Goal: Task Accomplishment & Management: Manage account settings

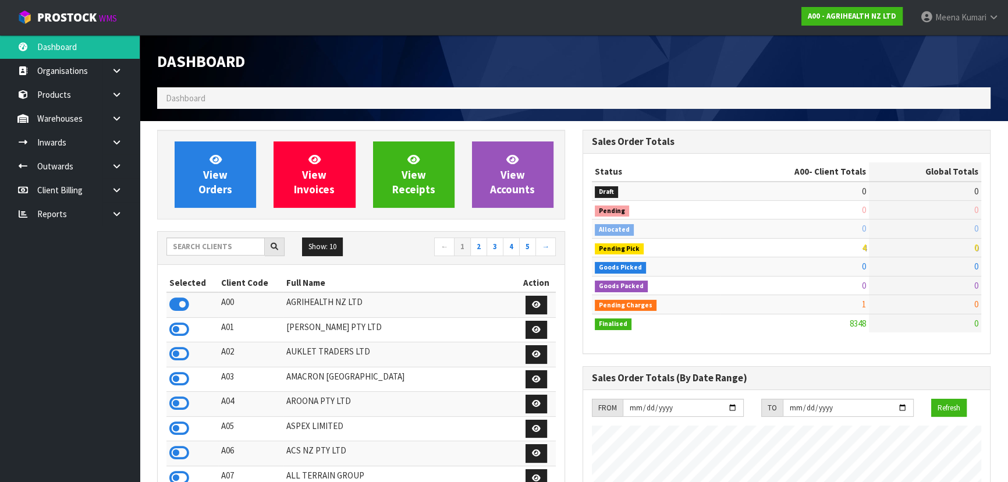
scroll to position [880, 425]
click at [109, 123] on link at bounding box center [120, 119] width 37 height 24
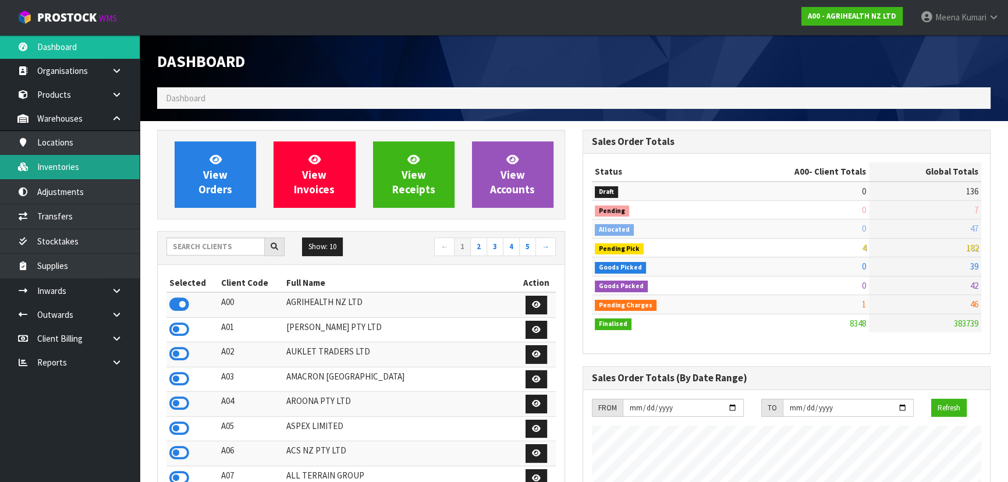
click at [93, 166] on link "Inventories" at bounding box center [70, 167] width 140 height 24
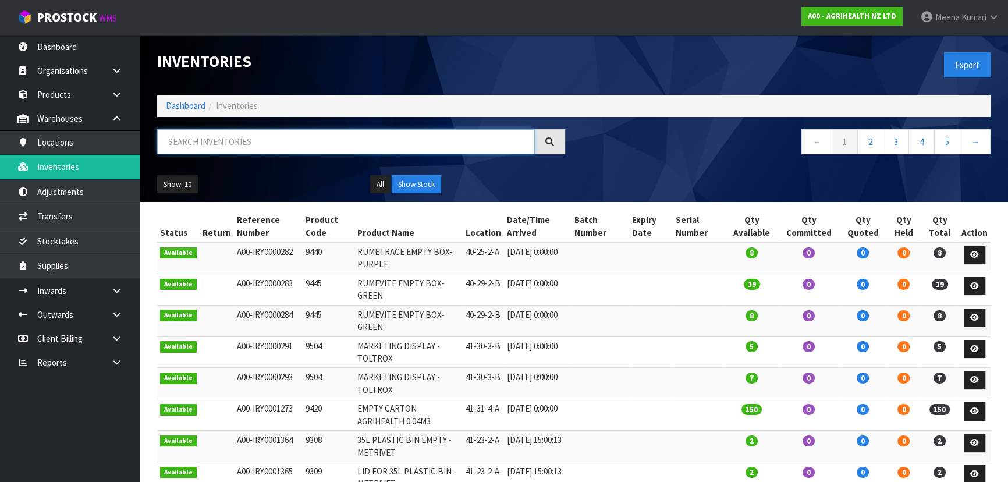
click at [296, 134] on input "text" at bounding box center [346, 141] width 378 height 25
paste input "VECT3000"
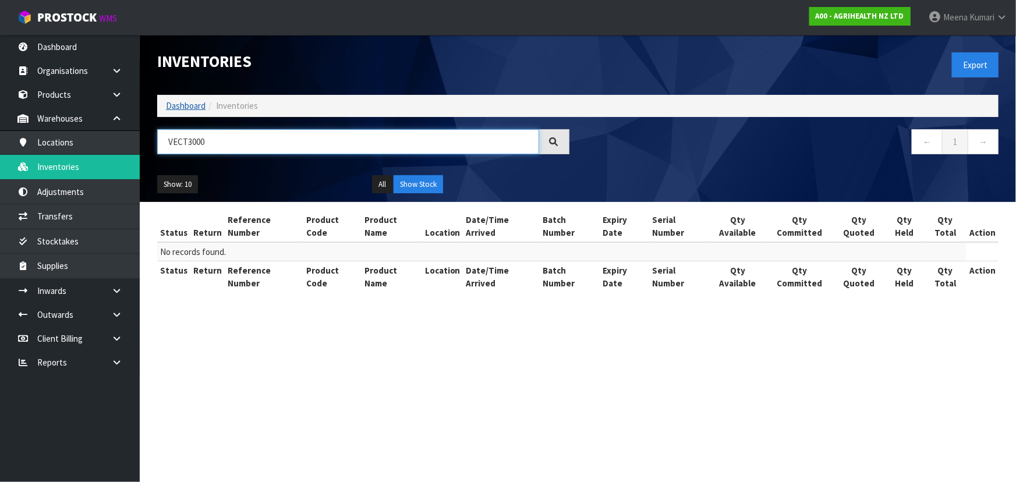
type input "VECT3000"
click at [181, 107] on link "Dashboard" at bounding box center [186, 105] width 40 height 11
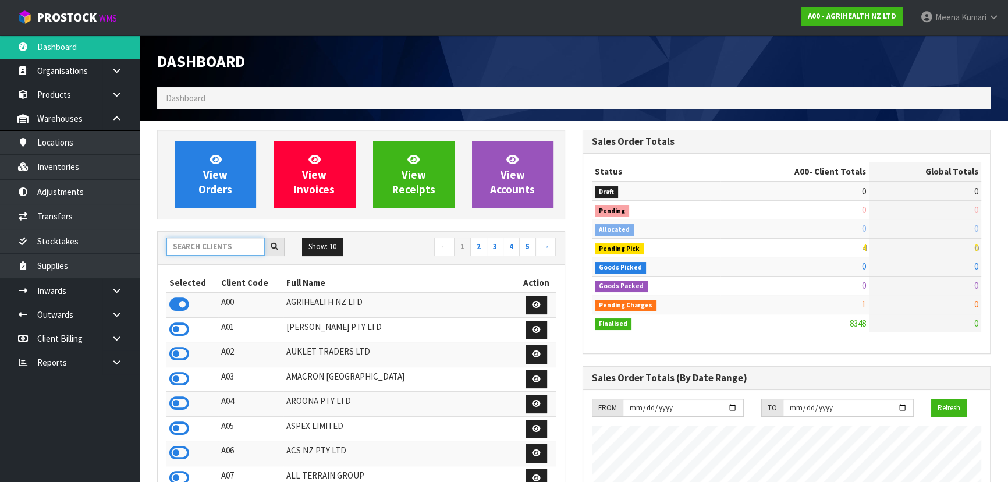
scroll to position [880, 425]
click at [233, 249] on input "text" at bounding box center [215, 246] width 98 height 18
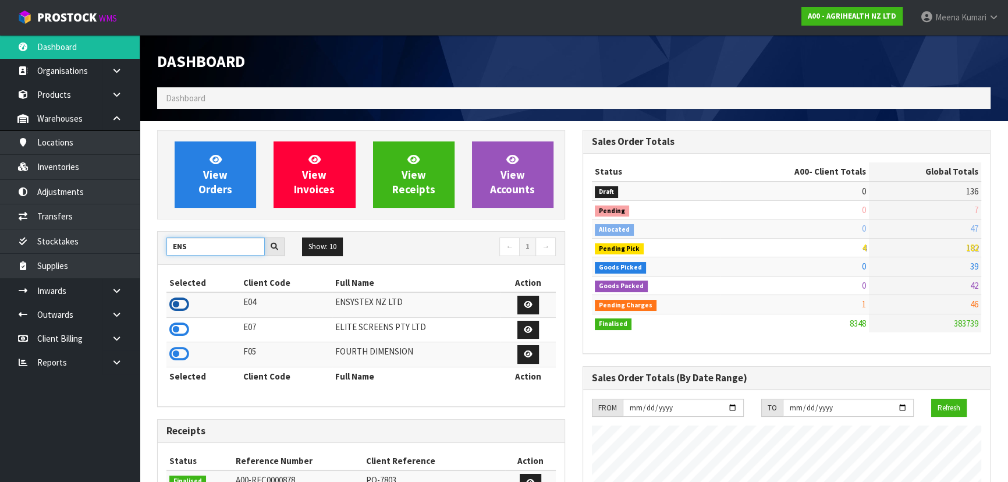
type input "ENS"
click at [186, 301] on icon at bounding box center [179, 304] width 20 height 17
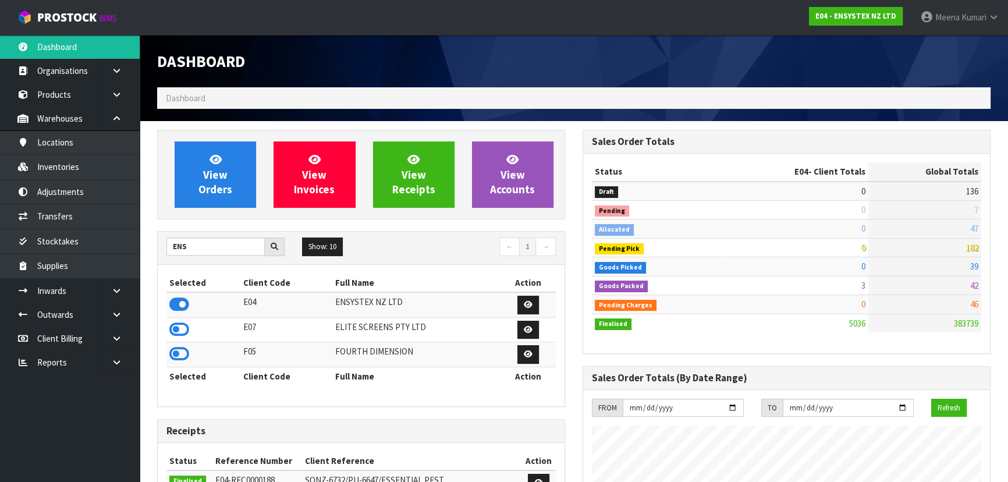
scroll to position [917, 425]
click at [84, 169] on link "Inventories" at bounding box center [70, 167] width 140 height 24
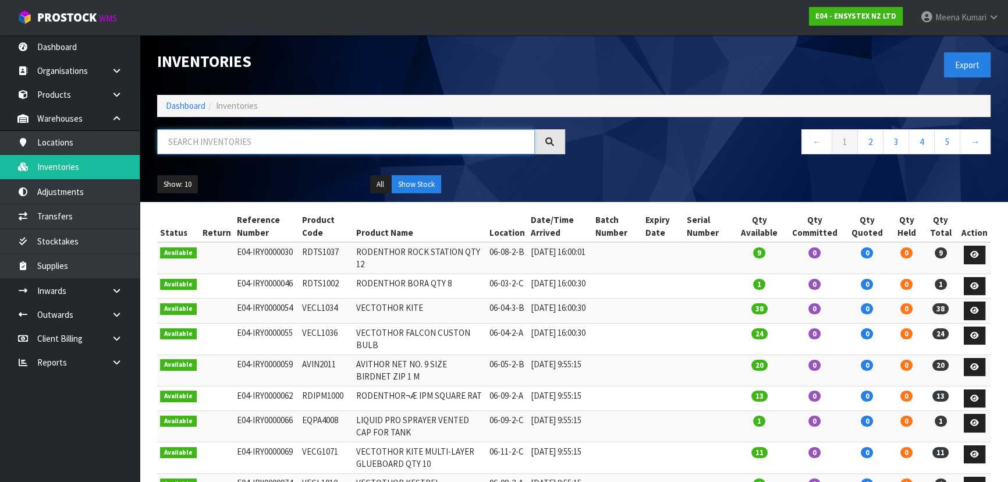
click at [189, 149] on input "text" at bounding box center [346, 141] width 378 height 25
paste input "VECT3000"
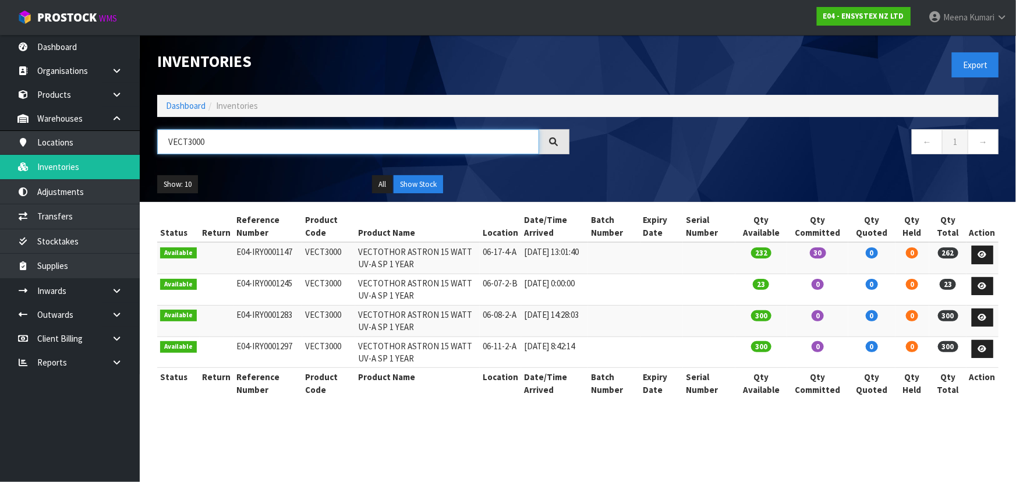
type input "VECT3000"
click at [332, 254] on td "VECT3000" at bounding box center [328, 257] width 53 height 31
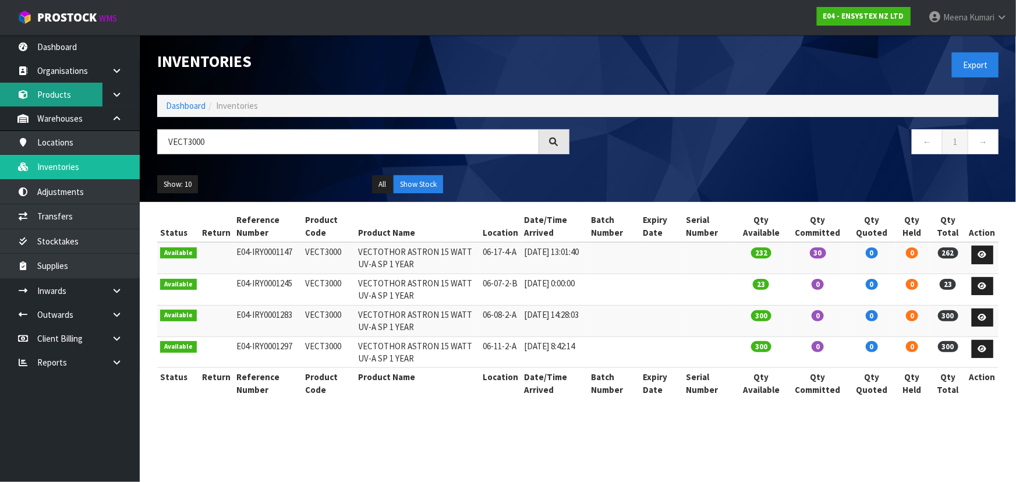
click at [74, 105] on link "Products" at bounding box center [70, 95] width 140 height 24
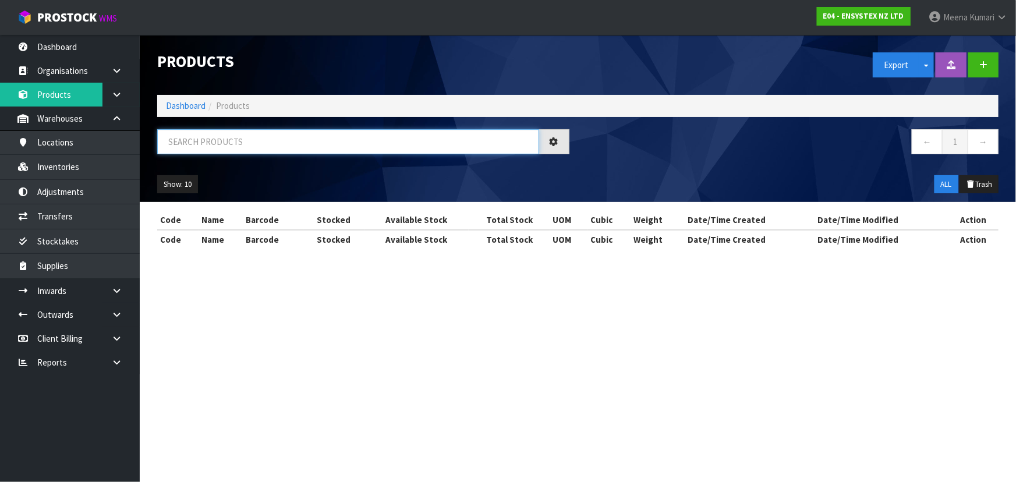
click at [221, 152] on input "text" at bounding box center [348, 141] width 382 height 25
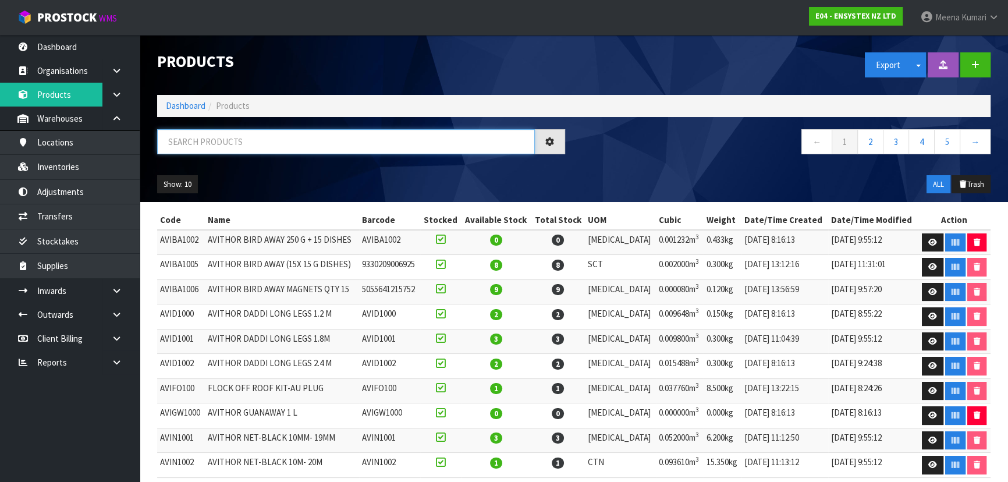
paste input "VECT3000"
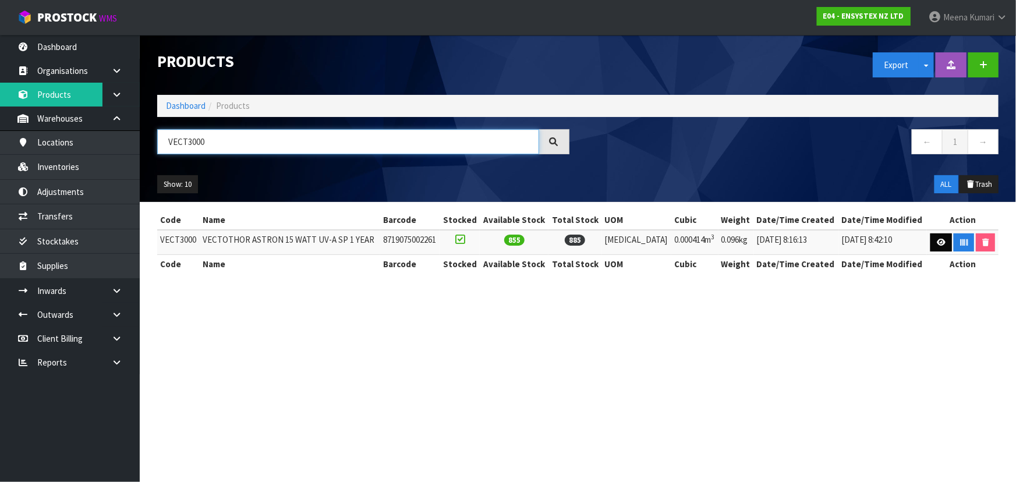
type input "VECT3000"
click at [932, 245] on link at bounding box center [941, 242] width 22 height 19
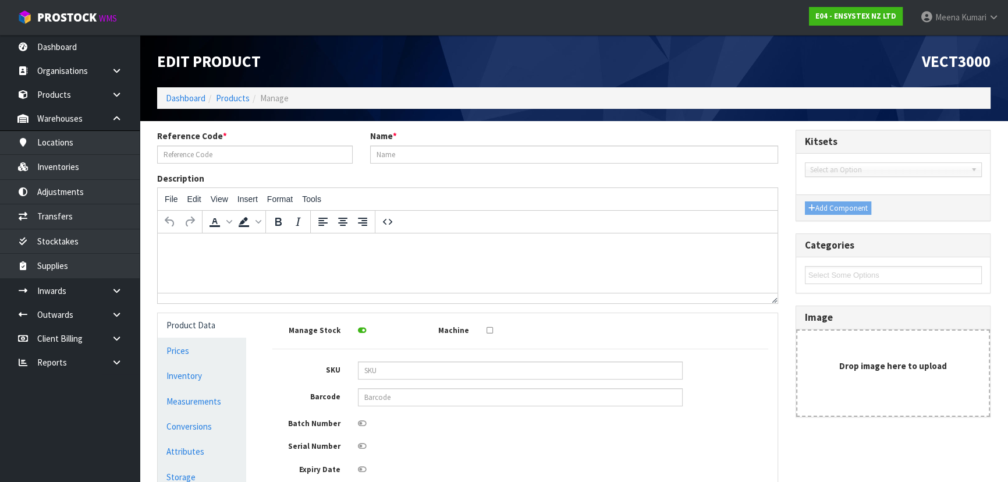
type input "VECT3000"
type input "VECTOTHOR ASTRON 15 WATT UV-A SP 1 YEAR"
type input "8719075002261"
click at [233, 407] on link "Measurements" at bounding box center [202, 401] width 88 height 24
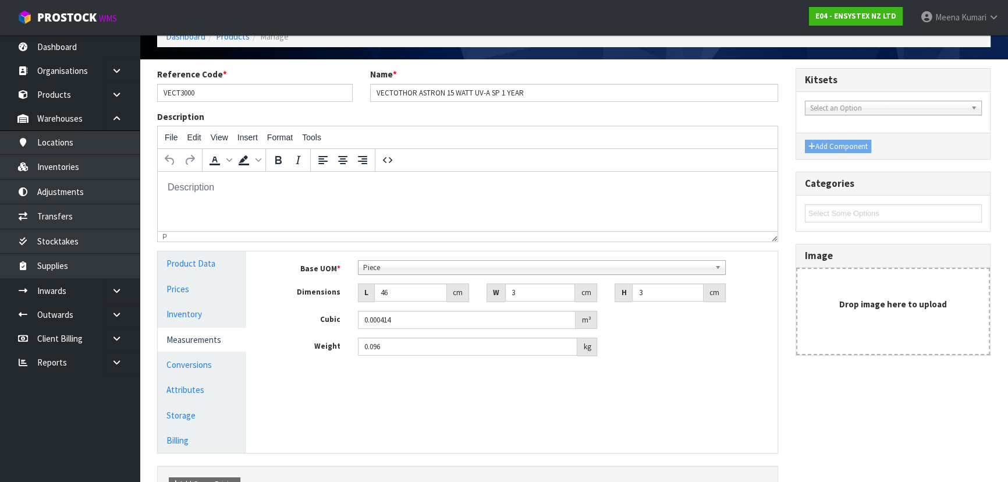
scroll to position [136, 0]
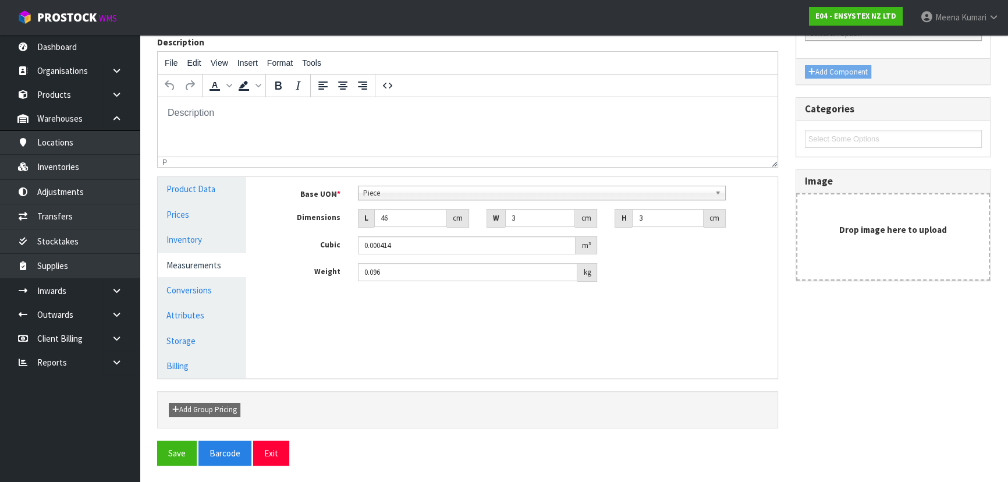
click at [215, 302] on ul "Product Data Prices Inventory Measurements Conversions Attributes Storage Billi…" at bounding box center [202, 277] width 88 height 201
click at [206, 289] on link "Conversions" at bounding box center [202, 290] width 88 height 24
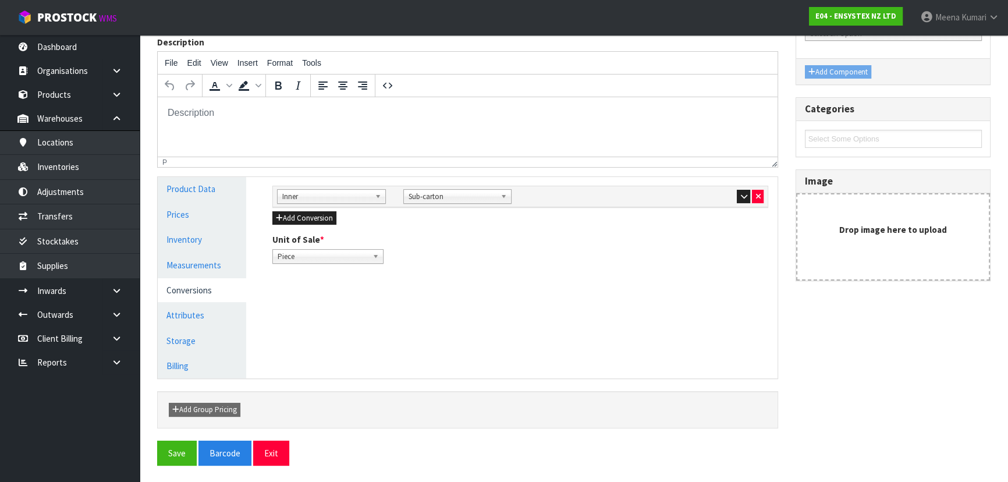
click at [346, 198] on span "Inner" at bounding box center [326, 197] width 88 height 14
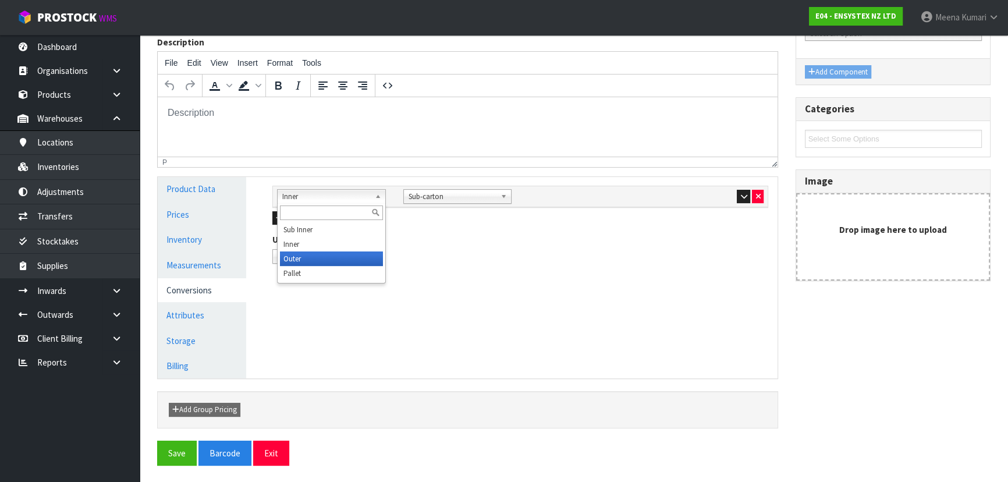
drag, startPoint x: 320, startPoint y: 256, endPoint x: 392, endPoint y: 224, distance: 78.4
click at [320, 257] on li "Outer" at bounding box center [331, 258] width 103 height 15
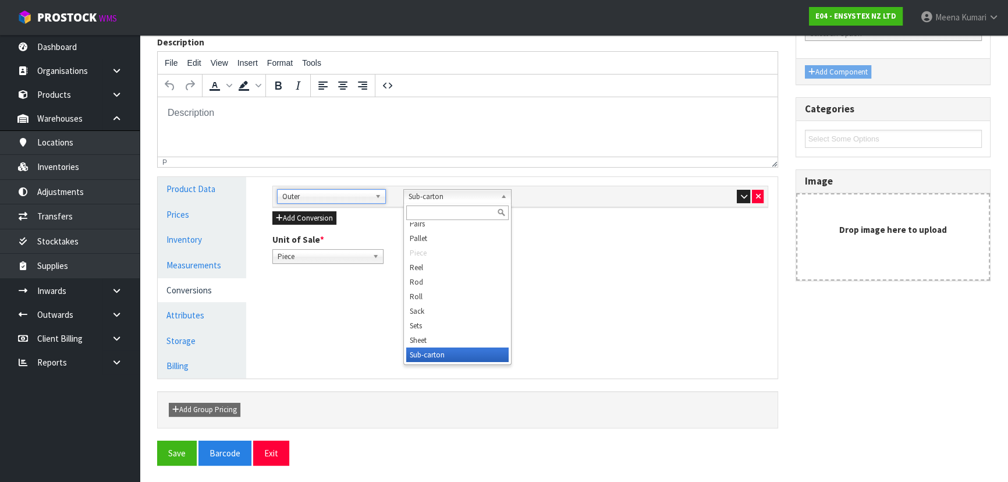
click at [439, 190] on span "Sub-carton" at bounding box center [453, 197] width 88 height 14
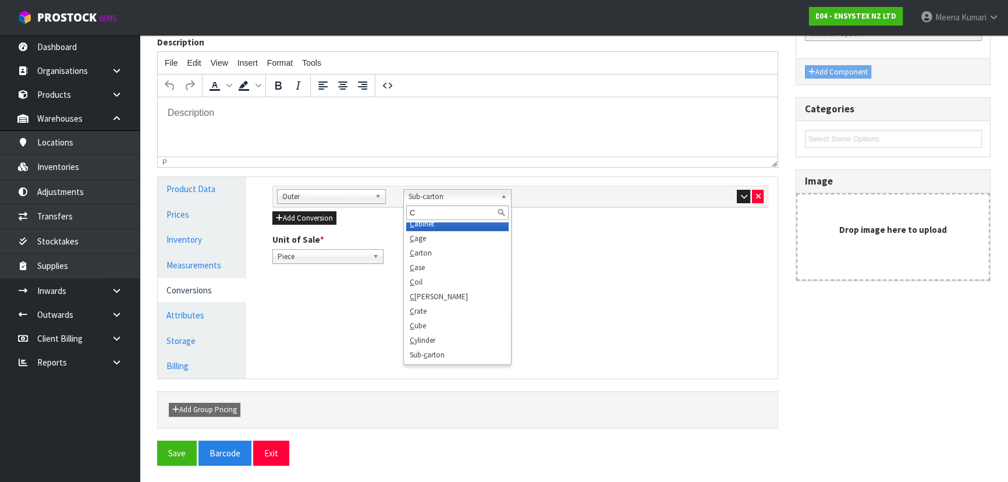
scroll to position [0, 0]
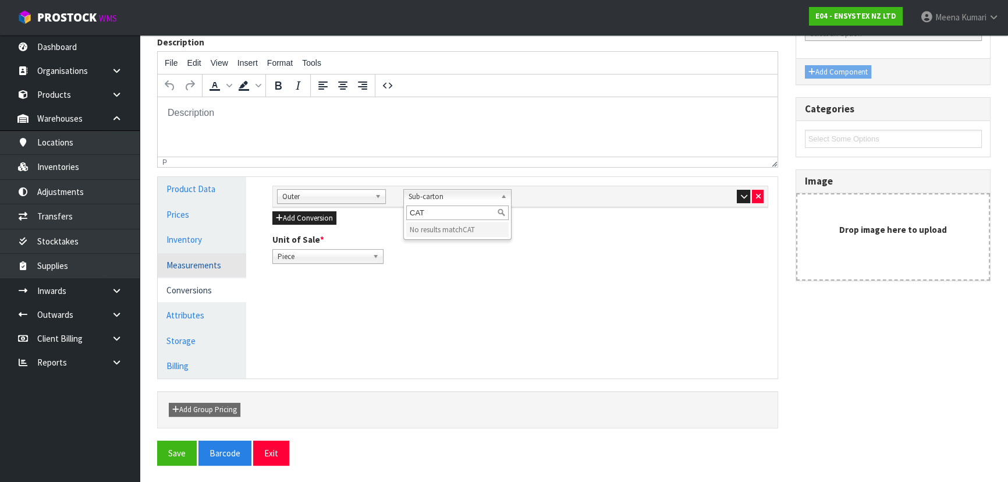
type input "CAT"
click at [221, 263] on link "Measurements" at bounding box center [202, 265] width 88 height 24
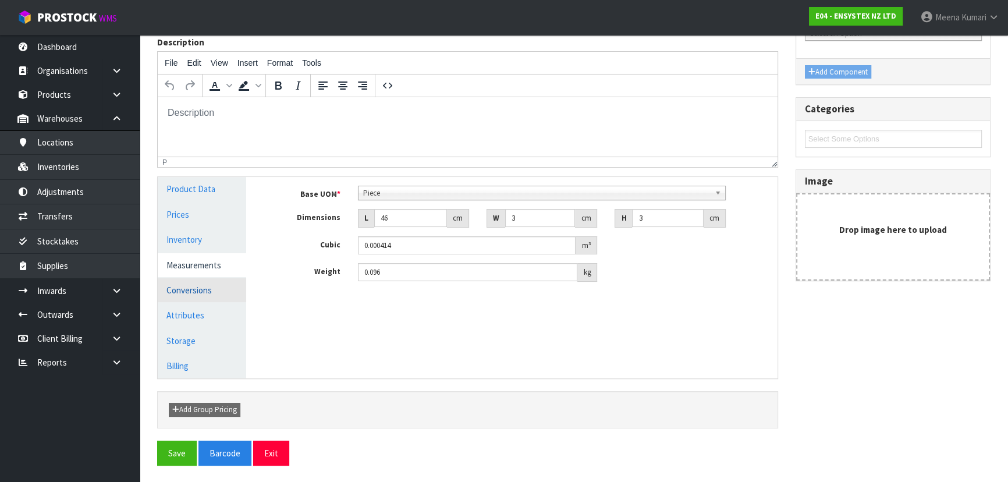
click at [215, 289] on link "Conversions" at bounding box center [202, 290] width 88 height 24
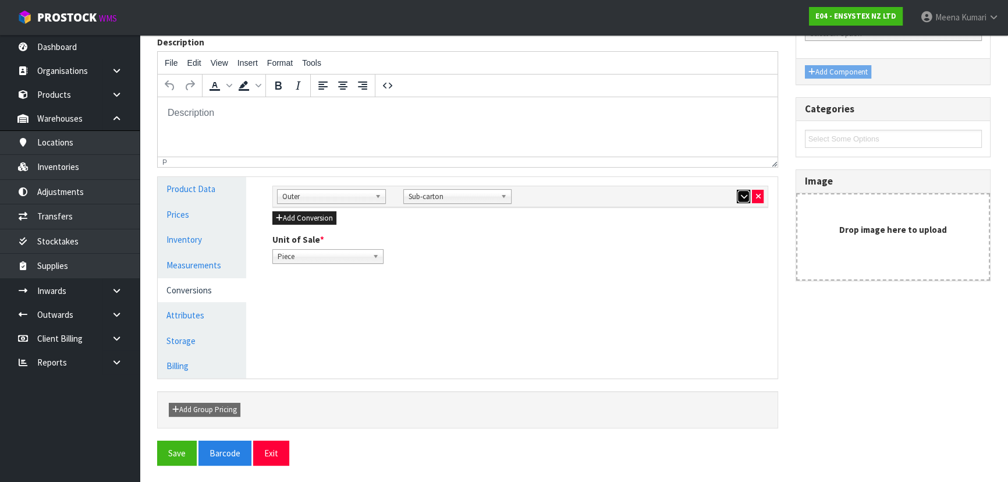
click at [747, 195] on button "button" at bounding box center [743, 197] width 13 height 14
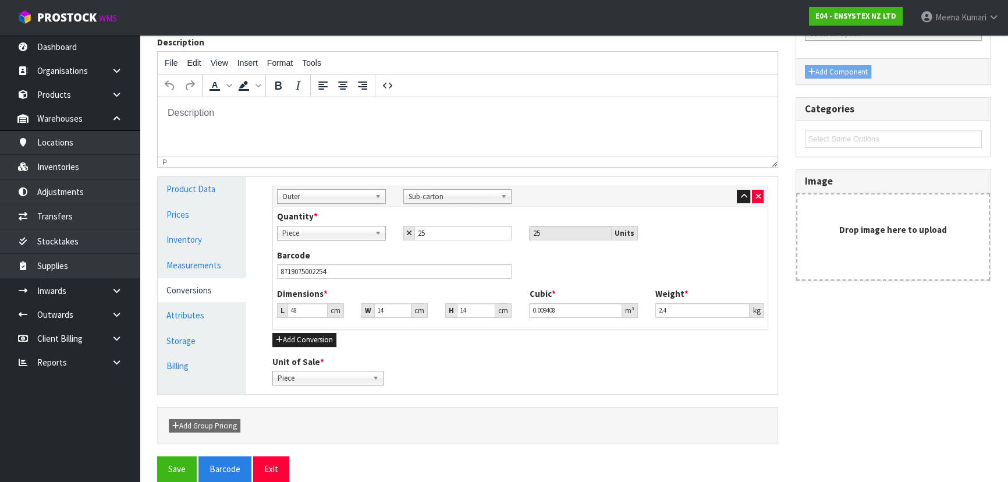
click at [430, 199] on span "Sub-carton" at bounding box center [453, 197] width 88 height 14
type input "CAR"
click at [460, 228] on li "Car ton" at bounding box center [457, 229] width 103 height 15
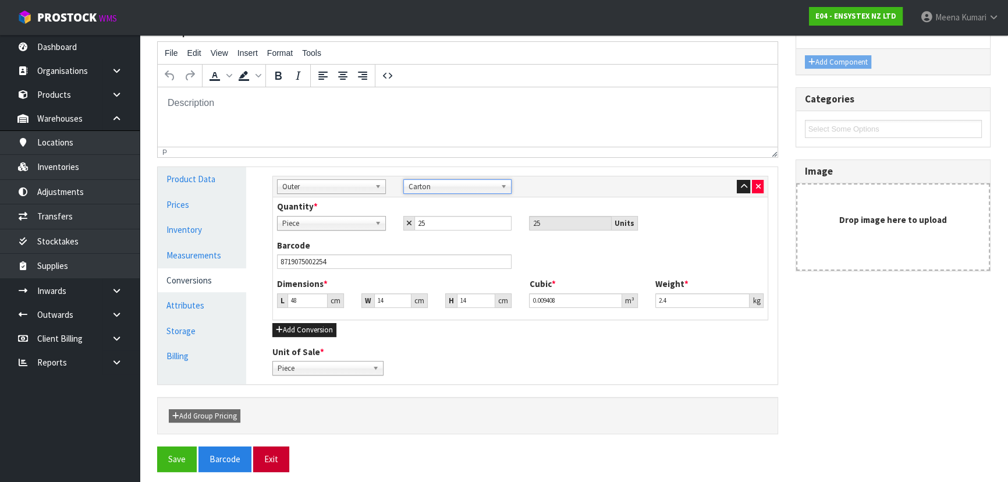
scroll to position [151, 0]
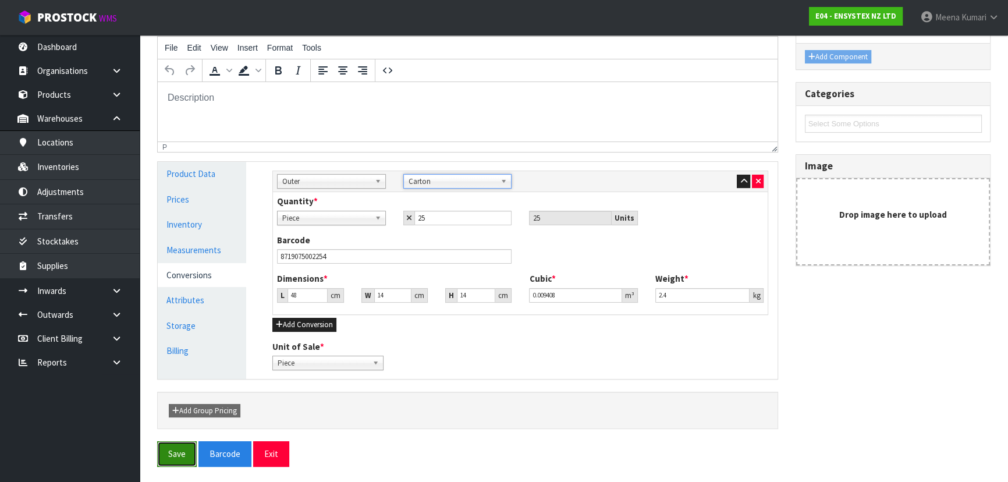
click at [175, 448] on button "Save" at bounding box center [177, 453] width 40 height 25
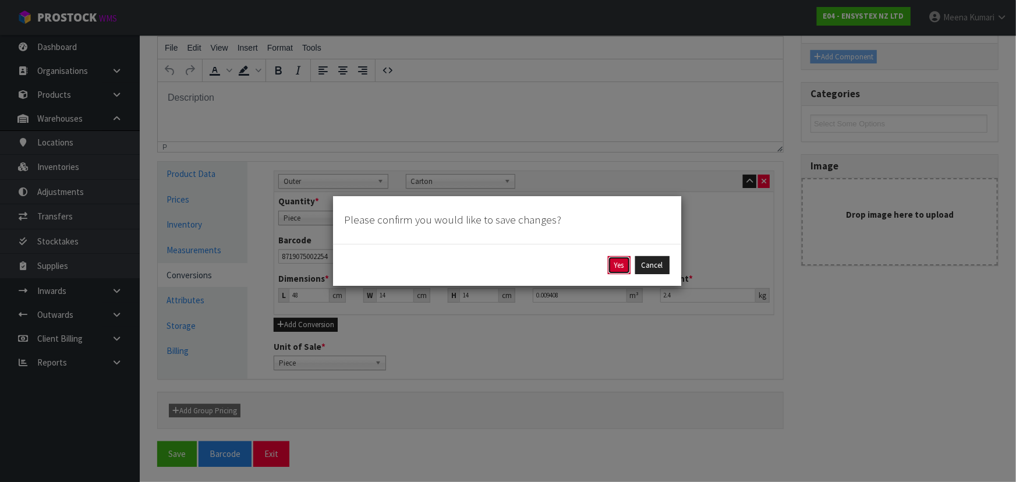
click at [619, 270] on button "Yes" at bounding box center [619, 265] width 23 height 19
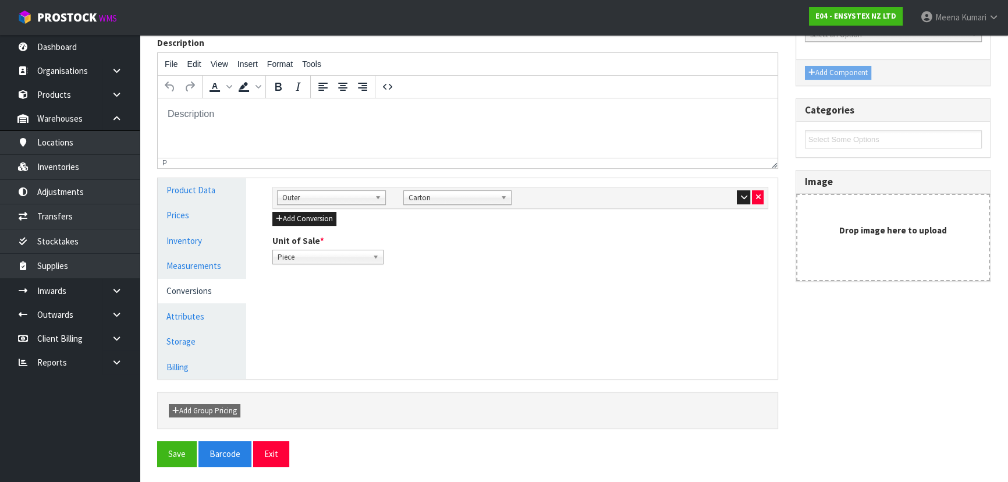
scroll to position [179, 0]
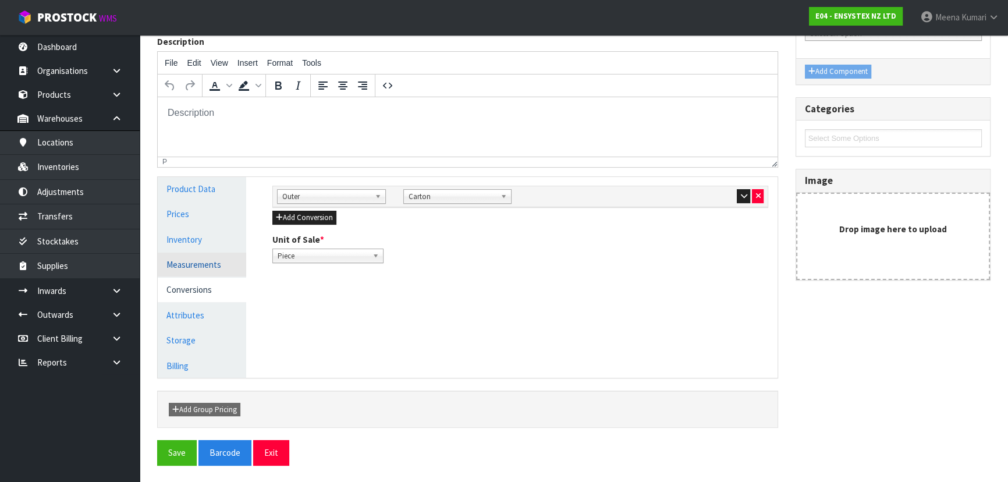
click at [205, 271] on link "Measurements" at bounding box center [202, 265] width 88 height 24
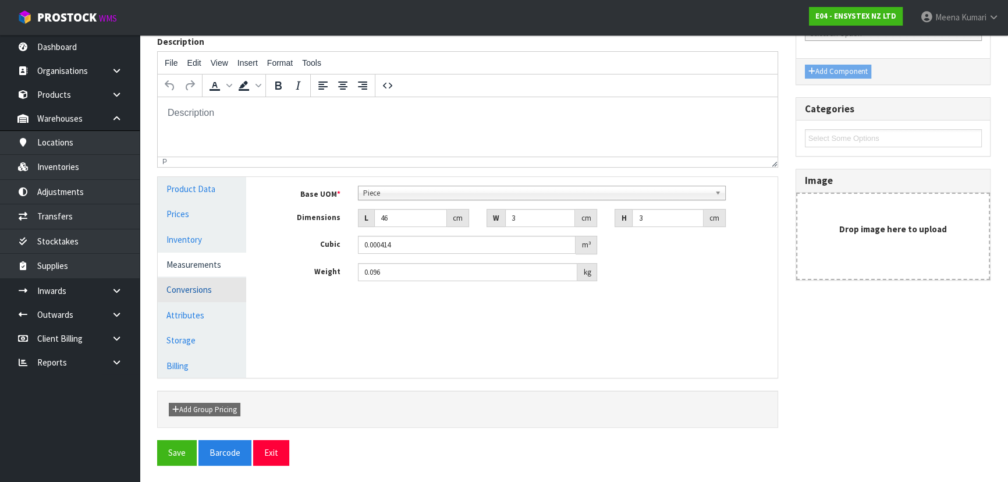
click at [232, 297] on link "Conversions" at bounding box center [202, 290] width 88 height 24
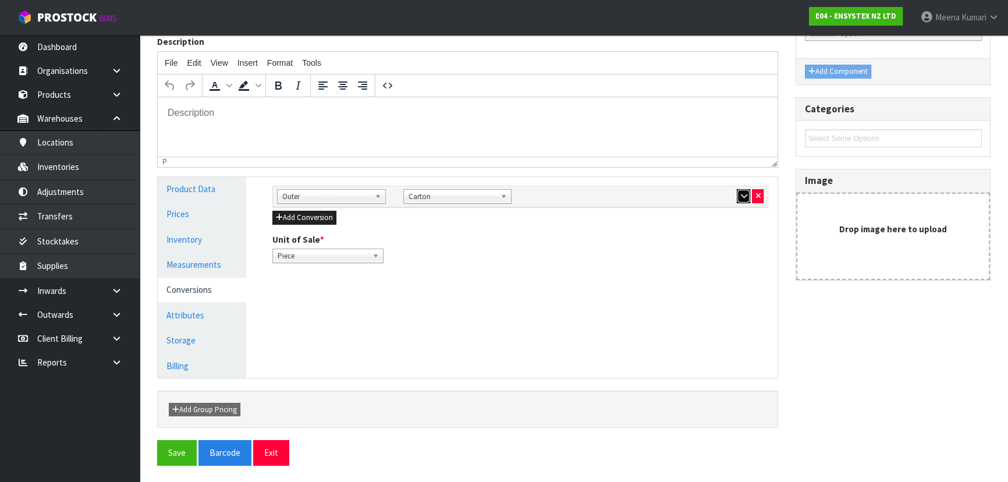
click at [738, 198] on button "button" at bounding box center [743, 196] width 13 height 14
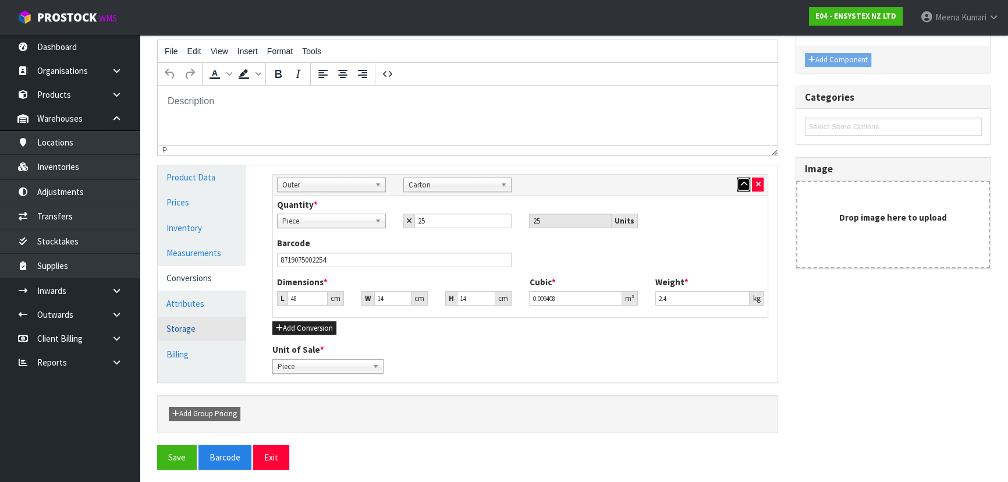
scroll to position [194, 0]
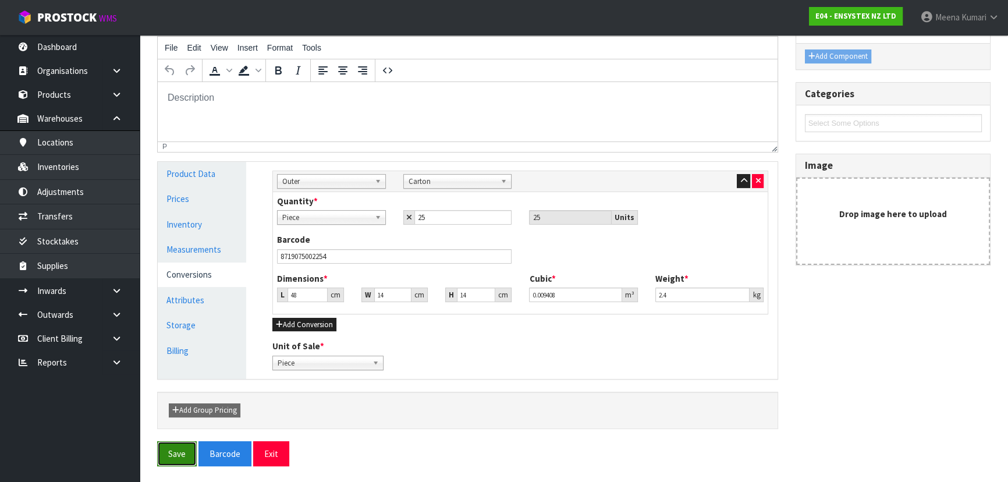
click at [177, 455] on button "Save" at bounding box center [177, 453] width 40 height 25
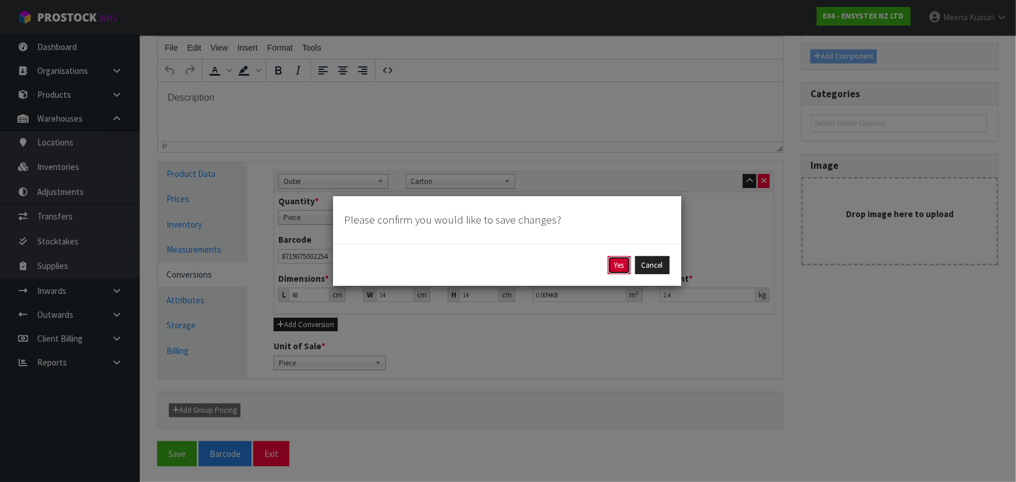
click at [620, 271] on button "Yes" at bounding box center [619, 265] width 23 height 19
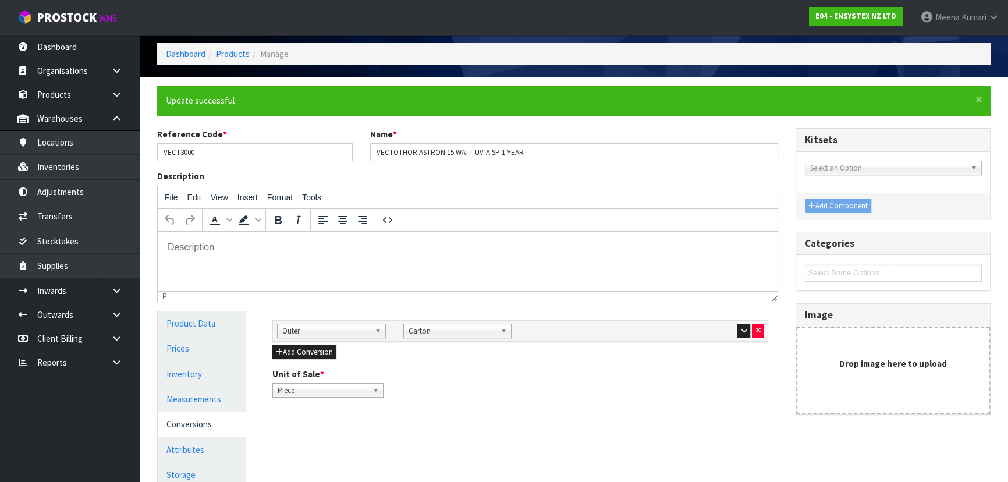
scroll to position [105, 0]
